Goal: Task Accomplishment & Management: Use online tool/utility

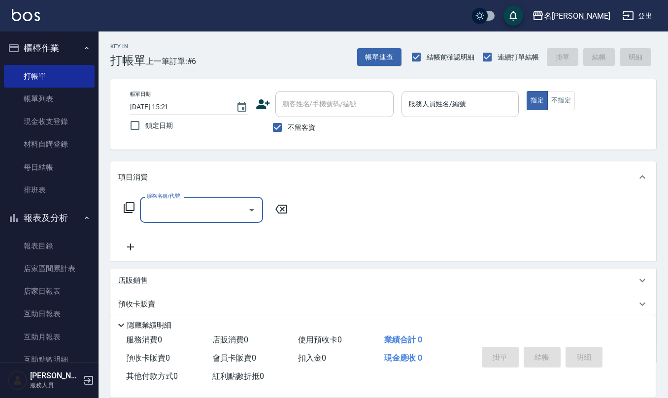
click at [430, 106] on input "服務人員姓名/編號" at bounding box center [460, 104] width 109 height 17
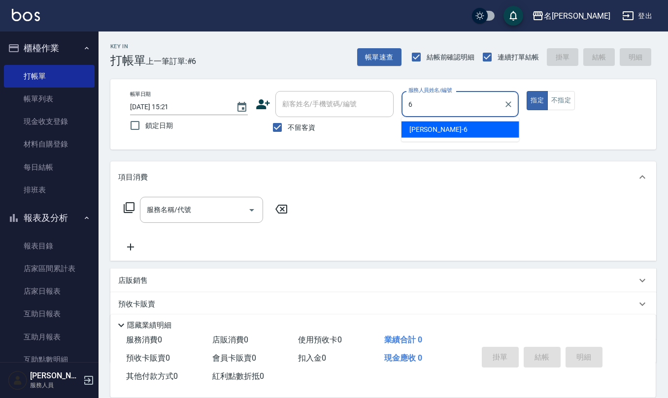
type input "[PERSON_NAME]-6"
type button "true"
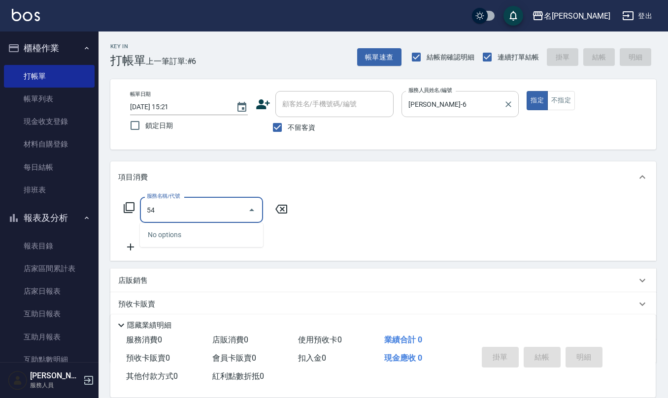
type input "5"
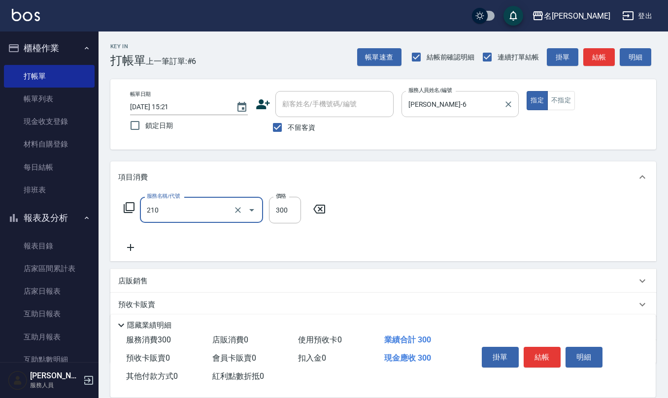
type input "[PERSON_NAME]洗髮精(210)"
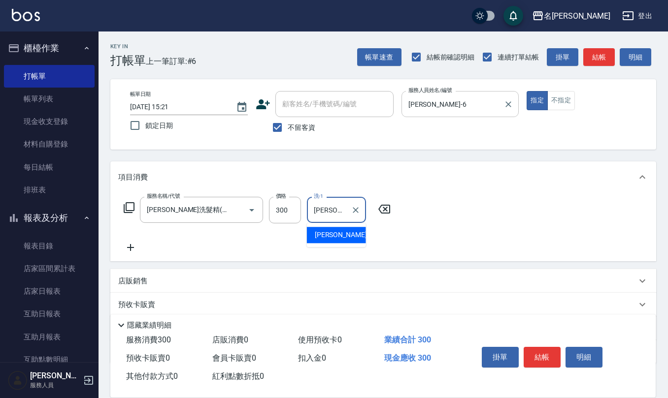
type input "[PERSON_NAME]-31"
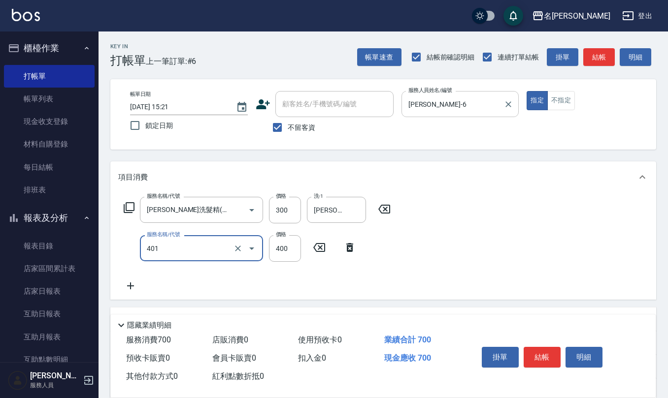
type input "剪髮(401)"
type input "400"
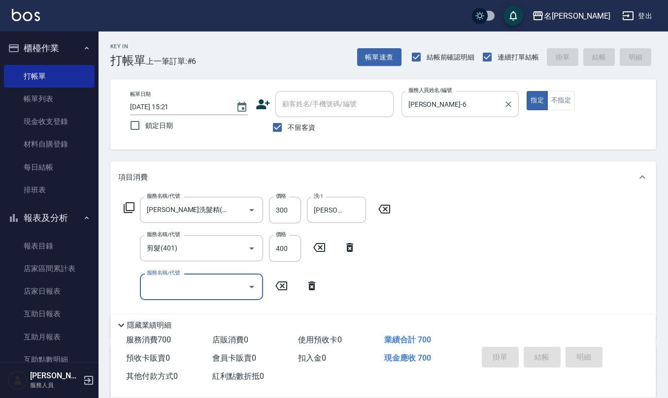
type input "[DATE] 16:30"
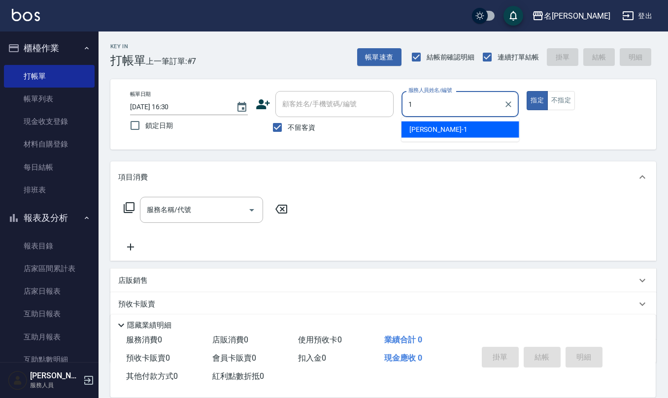
type input "[PERSON_NAME]1"
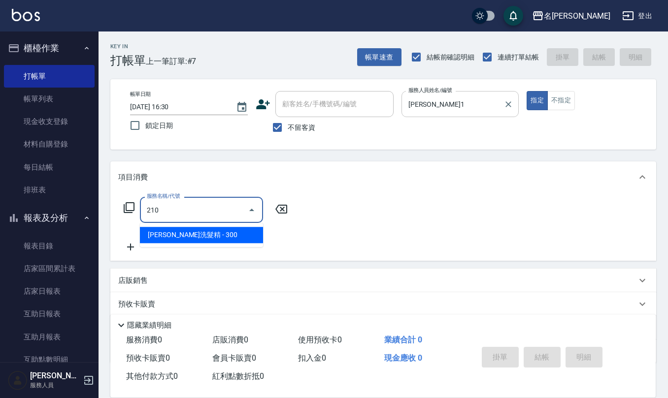
type input "[PERSON_NAME]洗髮精(210)"
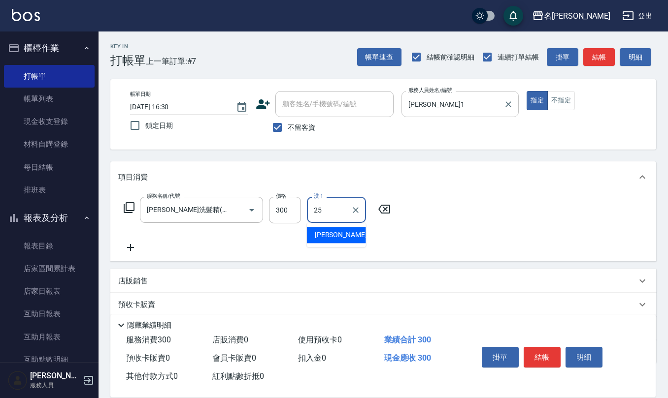
type input "[PERSON_NAME]-25"
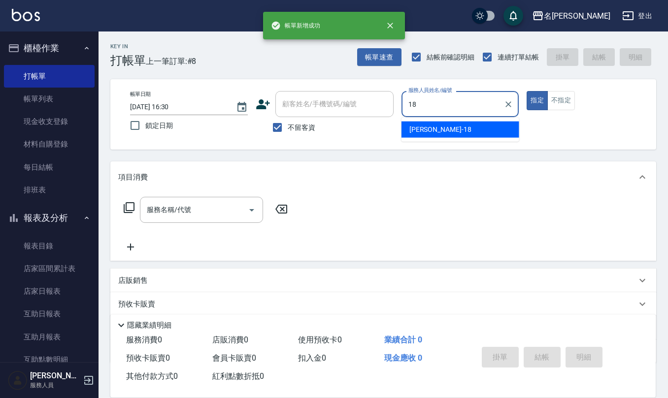
type input "[PERSON_NAME]-18"
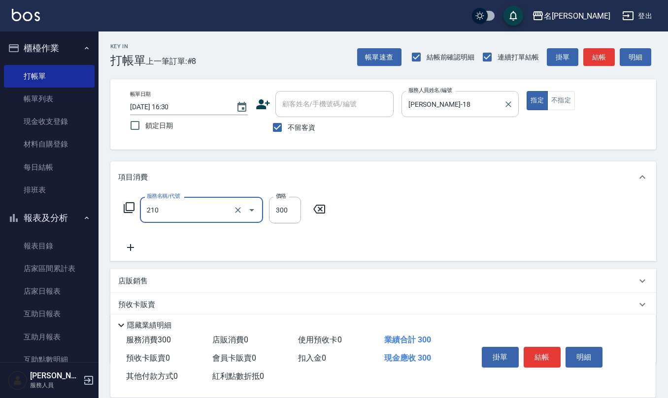
type input "[PERSON_NAME]洗髮精(210)"
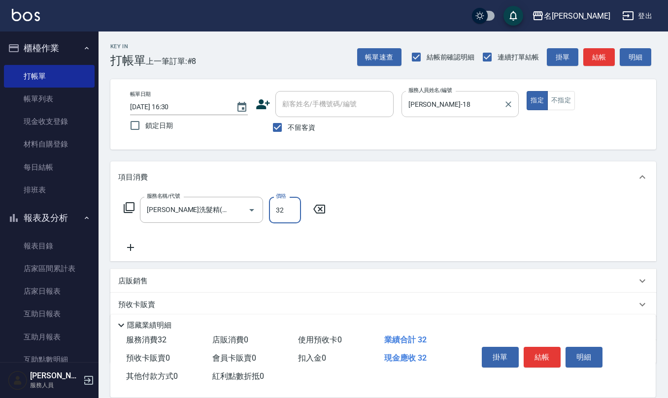
type input "32"
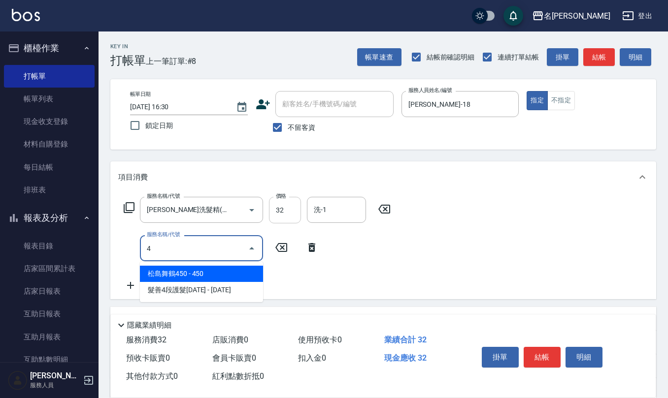
type input "4"
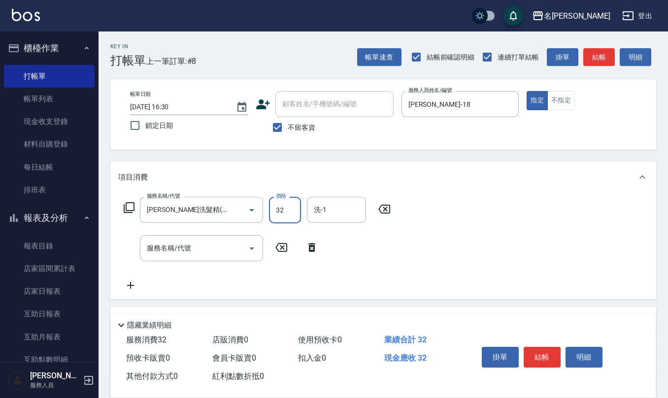
click at [281, 213] on input "32" at bounding box center [285, 210] width 32 height 27
type input "300"
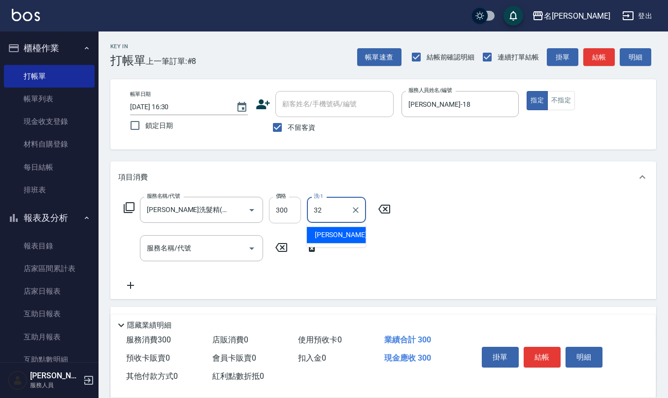
type input "[PERSON_NAME]-32"
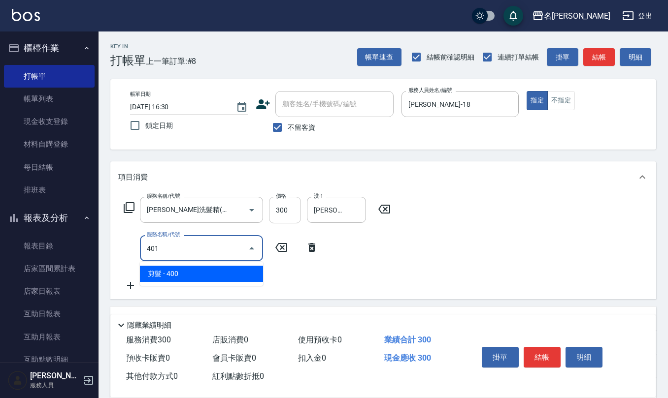
type input "剪髮(401)"
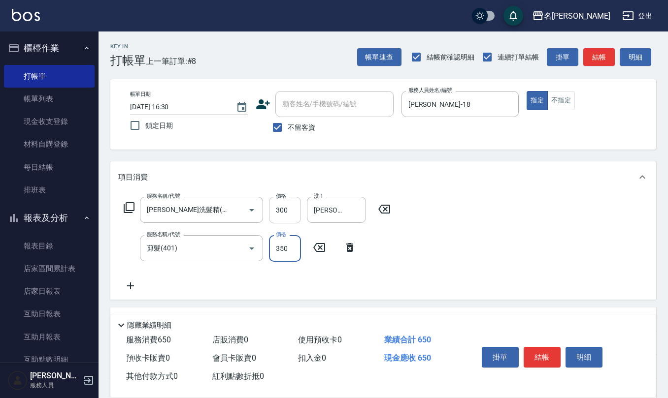
type input "350"
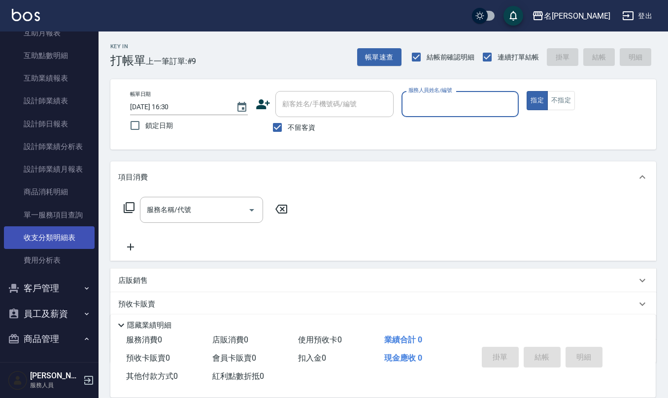
scroll to position [328, 0]
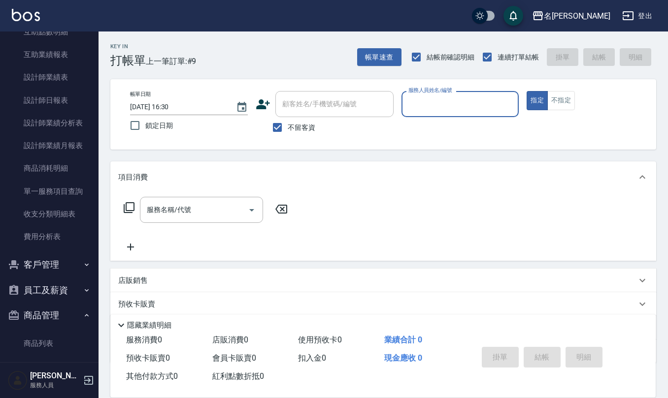
click at [57, 288] on button "員工及薪資" at bounding box center [49, 291] width 91 height 26
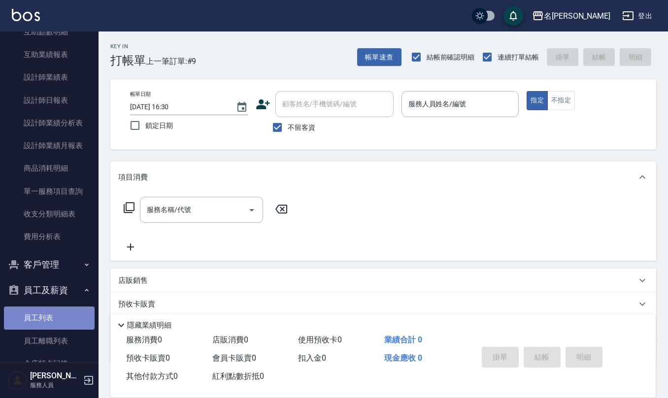
click at [55, 317] on link "員工列表" at bounding box center [49, 318] width 91 height 23
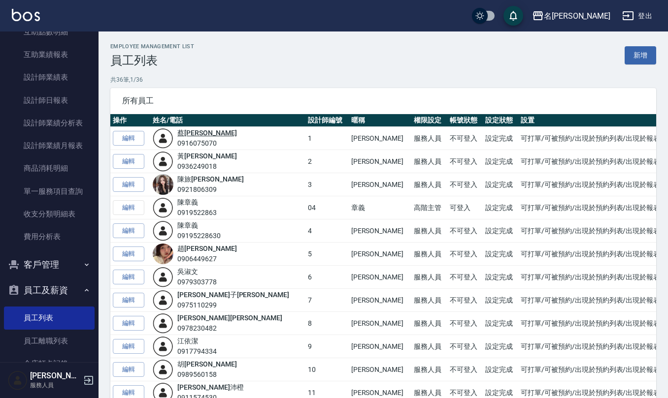
click at [192, 132] on link "[PERSON_NAME]" at bounding box center [206, 133] width 59 height 8
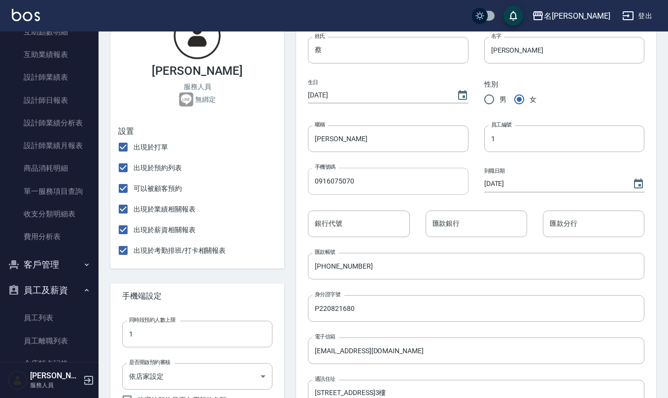
scroll to position [131, 0]
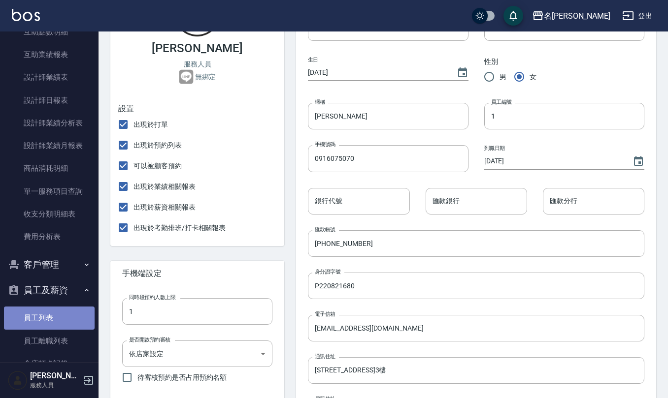
click at [58, 310] on link "員工列表" at bounding box center [49, 318] width 91 height 23
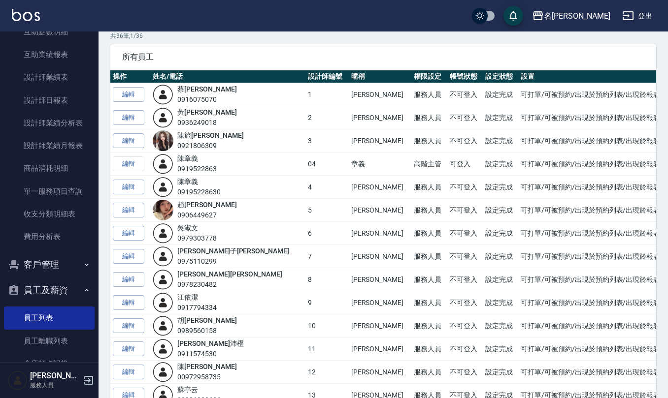
scroll to position [66, 0]
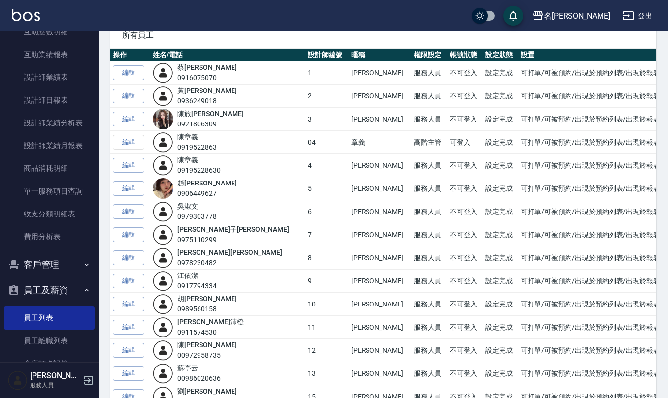
click at [198, 164] on link "[PERSON_NAME]" at bounding box center [187, 160] width 21 height 8
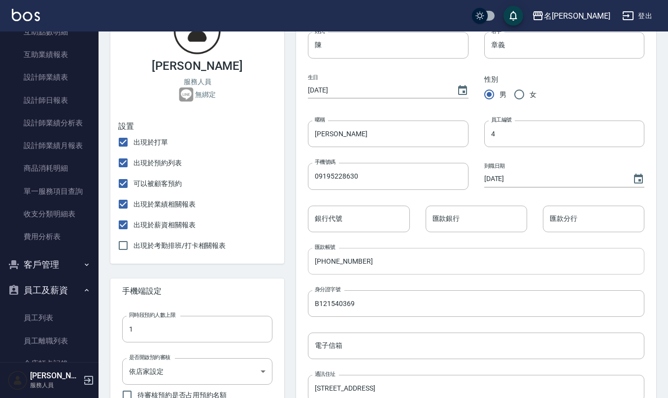
scroll to position [131, 0]
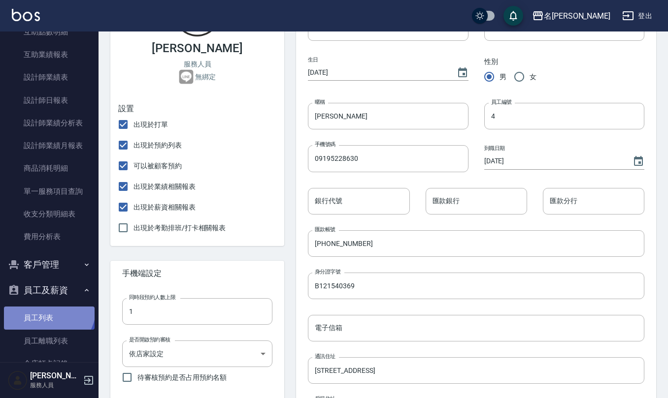
click at [44, 307] on link "員工列表" at bounding box center [49, 318] width 91 height 23
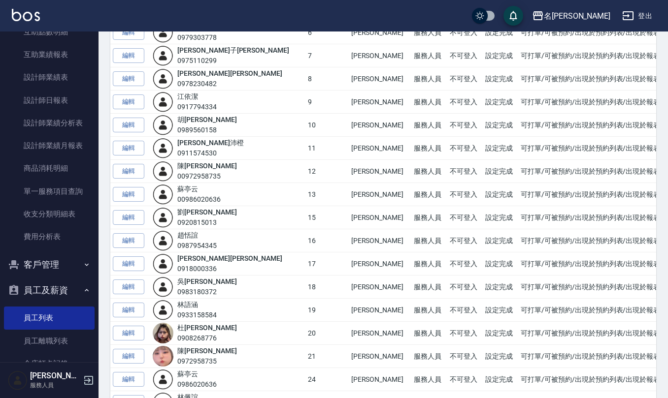
scroll to position [263, 0]
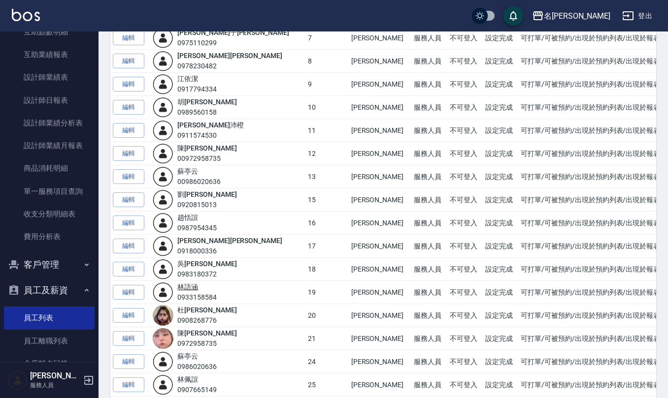
click at [198, 290] on link "[PERSON_NAME]" at bounding box center [187, 287] width 21 height 8
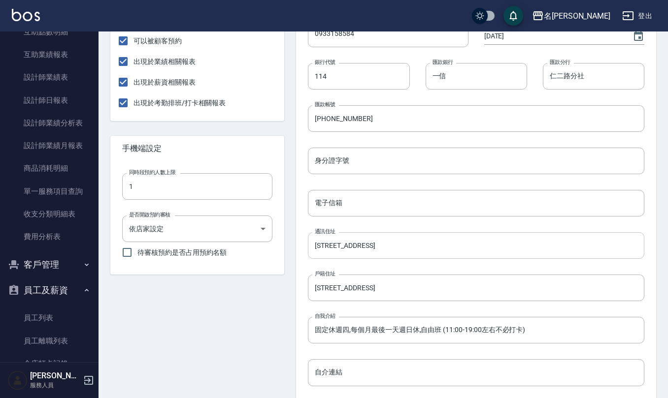
scroll to position [255, 0]
click at [339, 165] on input "身分證字號" at bounding box center [476, 162] width 336 height 27
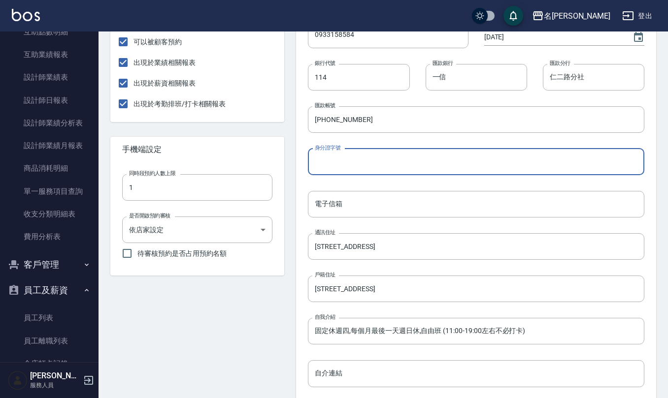
paste input "V220524459"
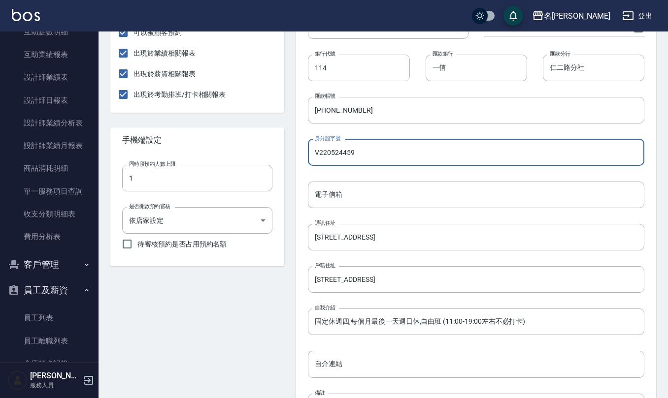
scroll to position [387, 0]
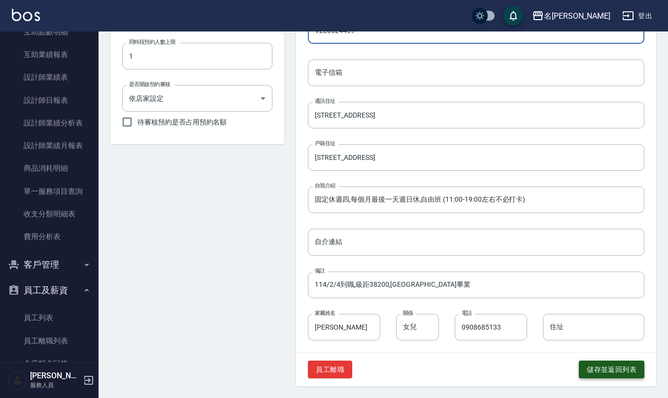
type input "V220524459"
click at [588, 368] on button "儲存並返回列表" at bounding box center [612, 370] width 66 height 18
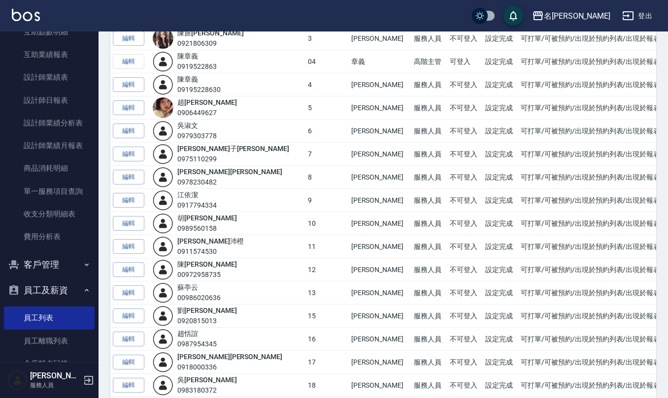
scroll to position [66, 0]
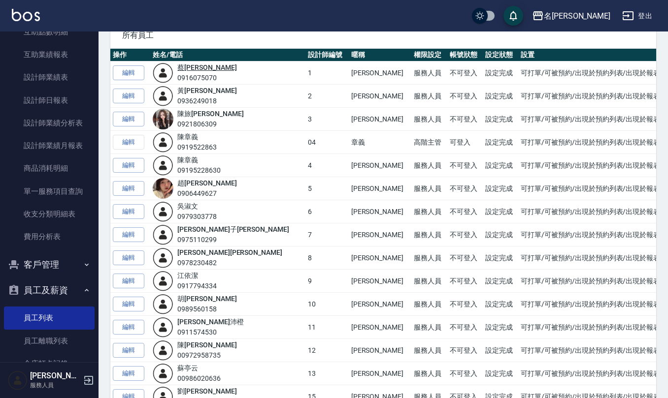
click at [203, 69] on link "[PERSON_NAME]" at bounding box center [206, 68] width 59 height 8
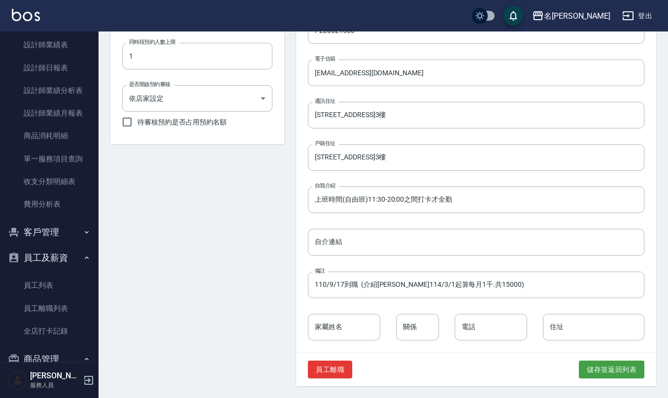
scroll to position [394, 0]
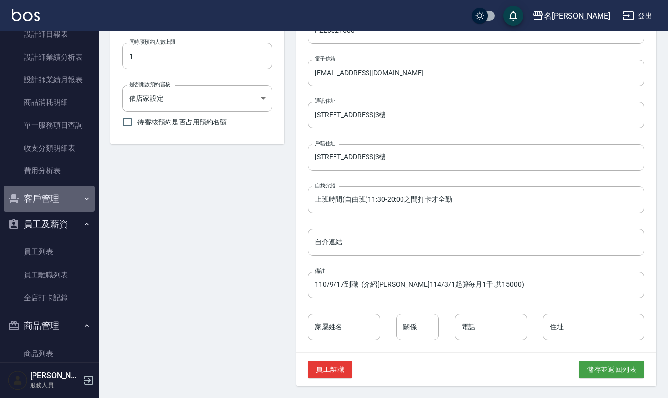
click at [54, 203] on button "客戶管理" at bounding box center [49, 199] width 91 height 26
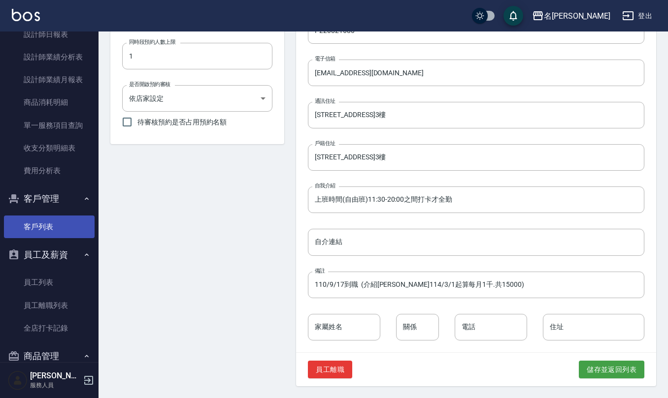
click at [54, 222] on link "客戶列表" at bounding box center [49, 227] width 91 height 23
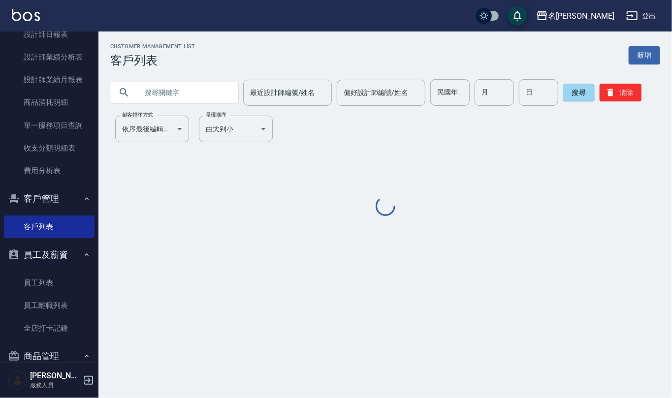
click at [197, 93] on input "text" at bounding box center [184, 92] width 93 height 27
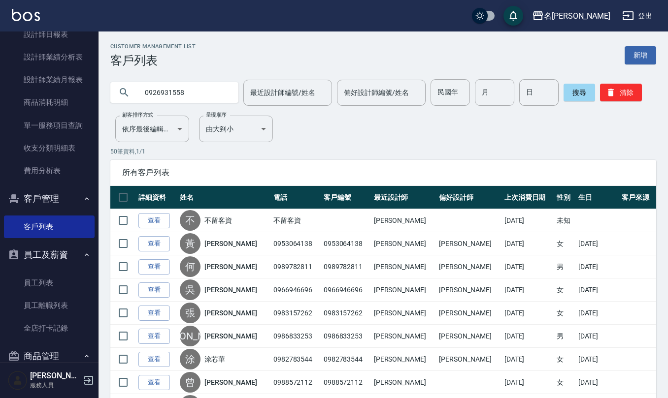
type input "0926931558"
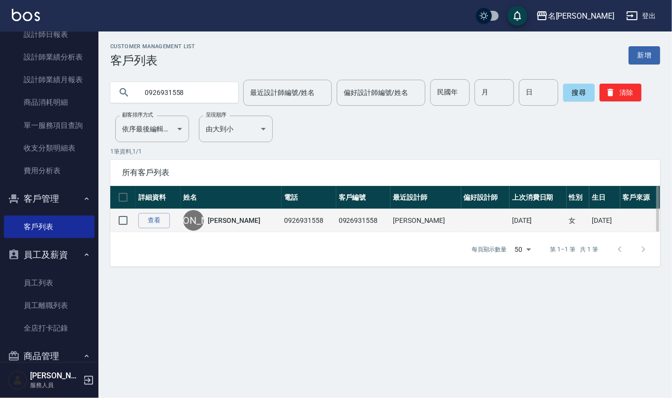
click at [229, 219] on link "[PERSON_NAME]" at bounding box center [234, 221] width 52 height 10
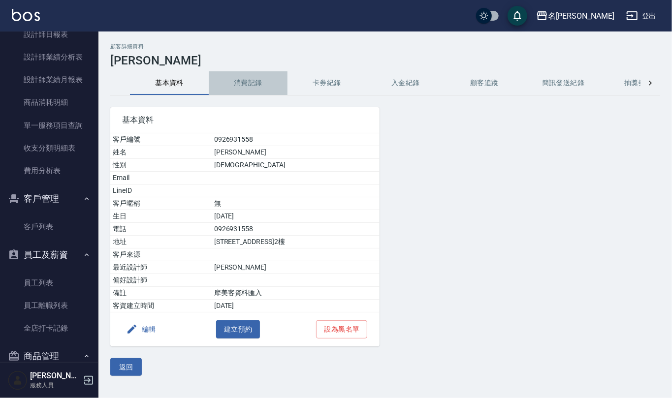
click at [259, 87] on button "消費記錄" at bounding box center [248, 83] width 79 height 24
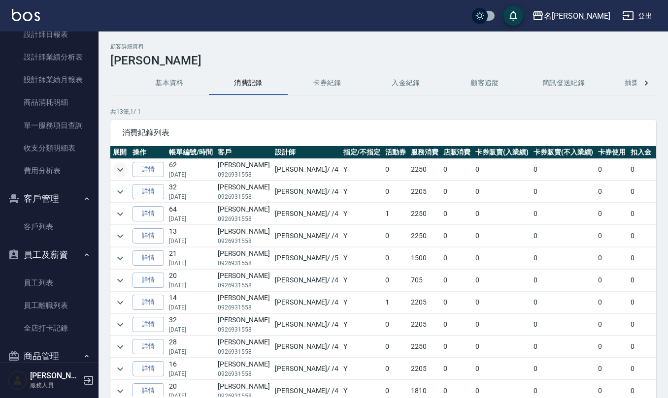
click at [122, 165] on icon "expand row" at bounding box center [120, 170] width 12 height 12
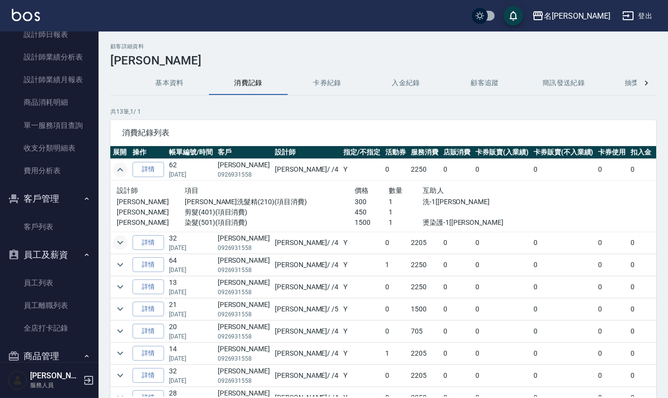
click at [124, 244] on icon "expand row" at bounding box center [120, 243] width 12 height 12
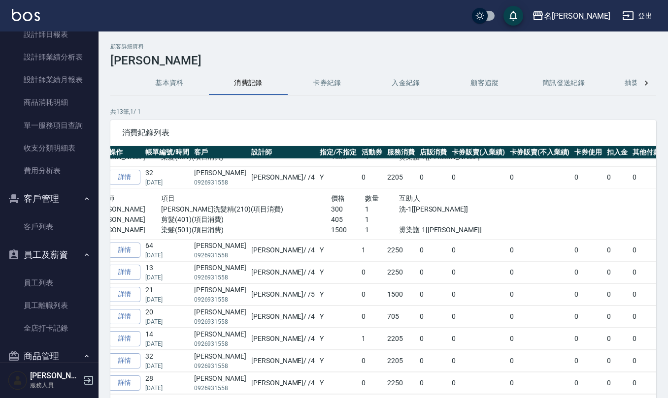
scroll to position [66, 0]
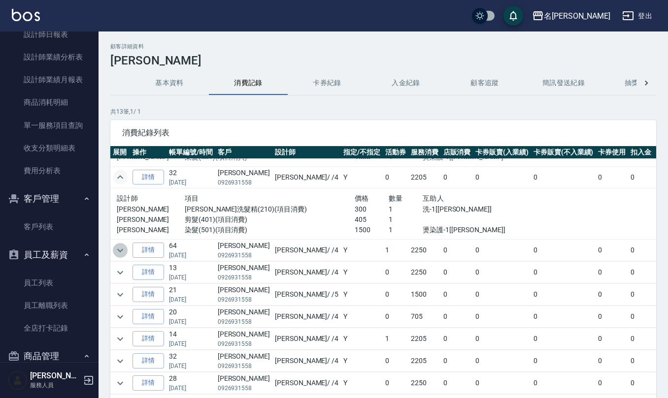
click at [118, 248] on icon "expand row" at bounding box center [120, 251] width 12 height 12
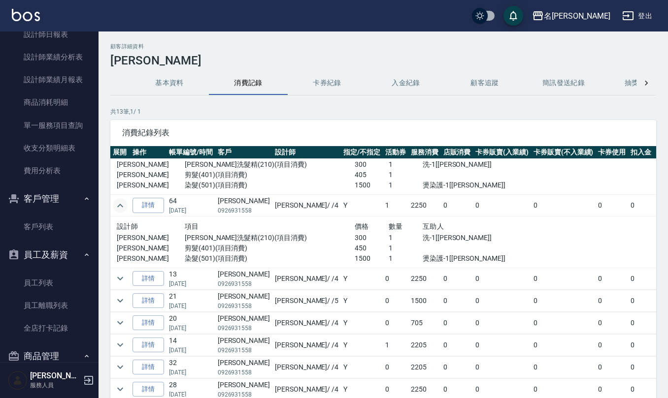
scroll to position [131, 0]
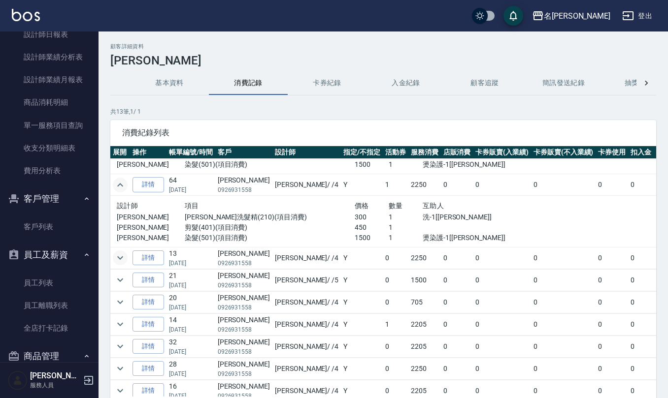
click at [117, 260] on icon "expand row" at bounding box center [120, 258] width 12 height 12
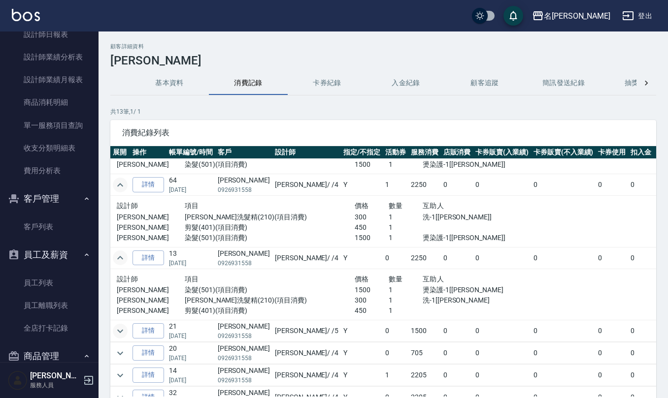
click at [120, 331] on icon "expand row" at bounding box center [120, 332] width 12 height 12
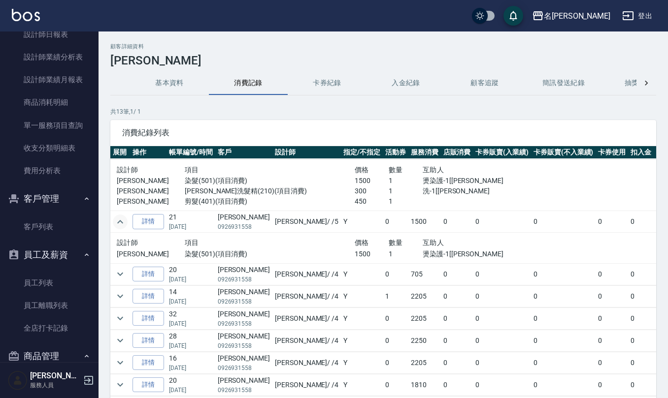
scroll to position [263, 0]
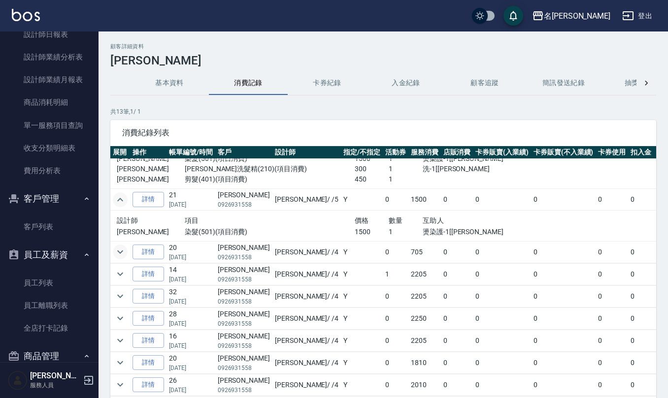
click at [117, 254] on icon "expand row" at bounding box center [120, 252] width 12 height 12
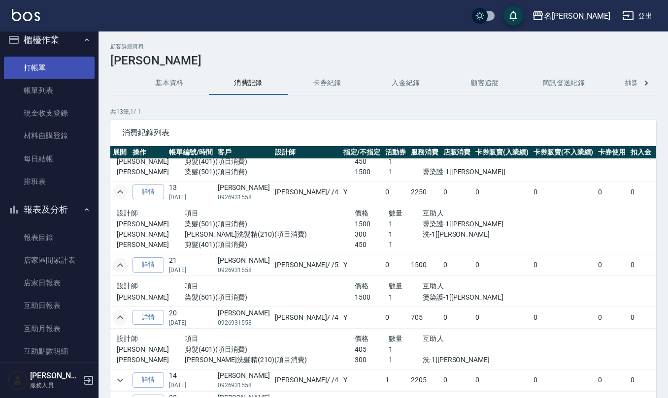
scroll to position [0, 0]
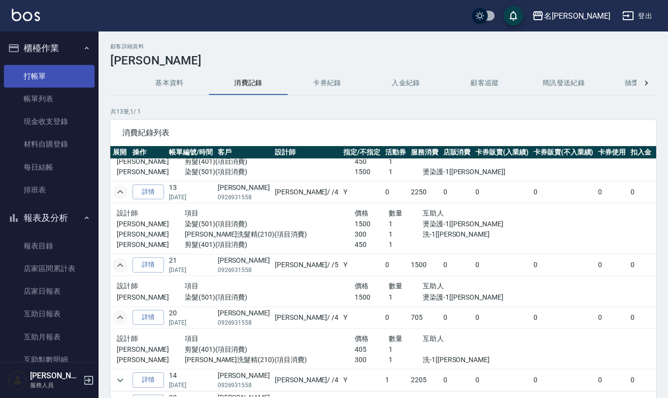
click at [35, 74] on link "打帳單" at bounding box center [49, 76] width 91 height 23
